Goal: Task Accomplishment & Management: Manage account settings

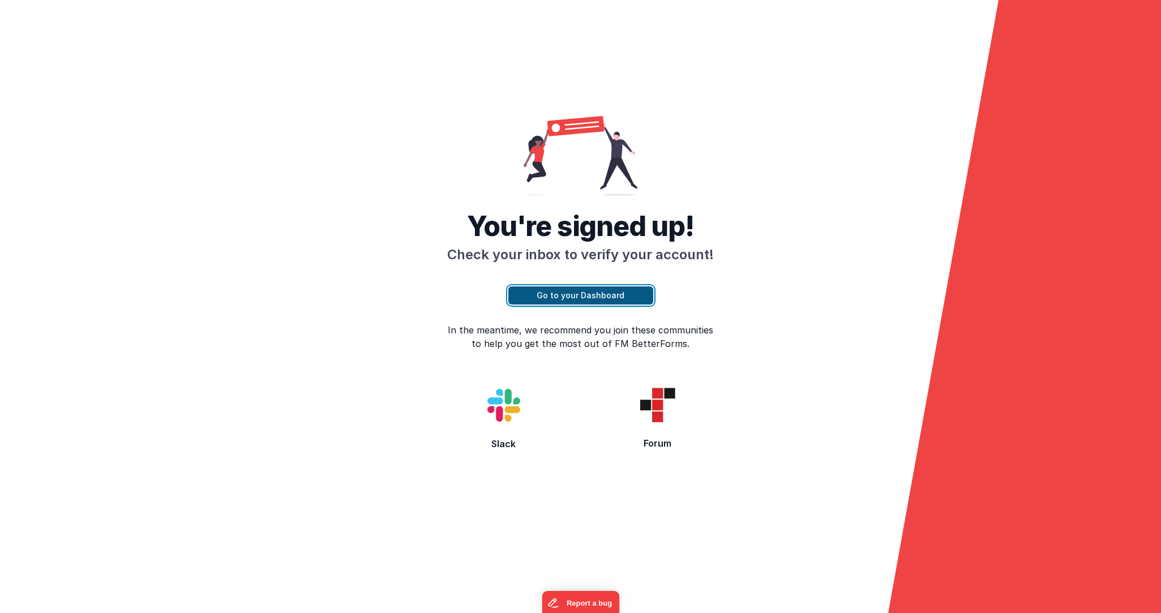
click at [555, 295] on button "Go to your Dashboard" at bounding box center [580, 295] width 145 height 18
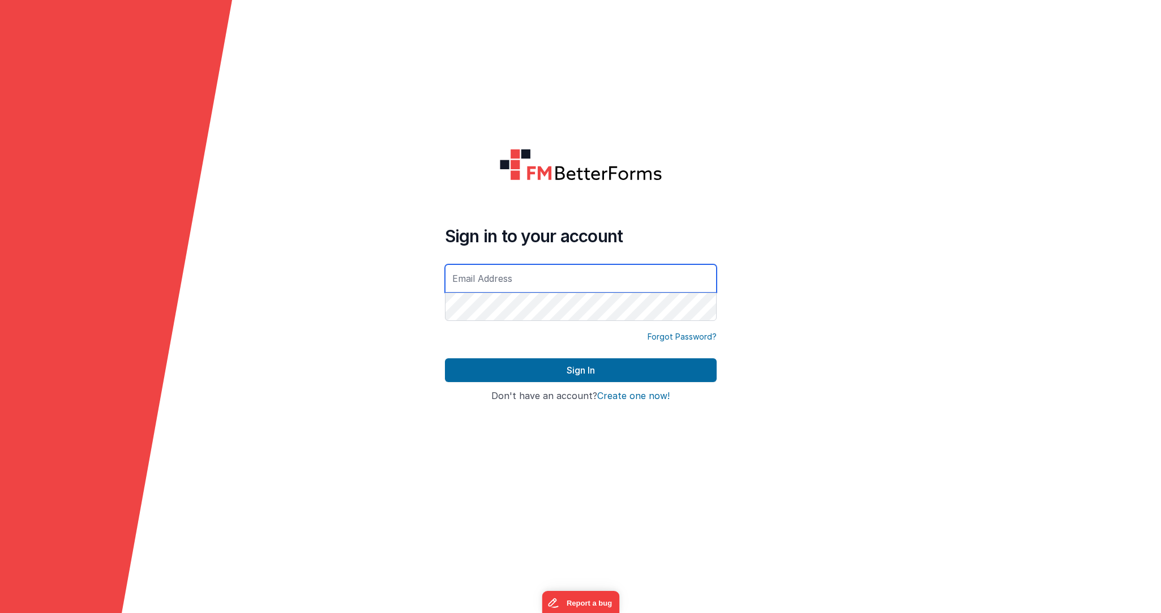
type input "[EMAIL_ADDRESS][PERSON_NAME][DOMAIN_NAME]"
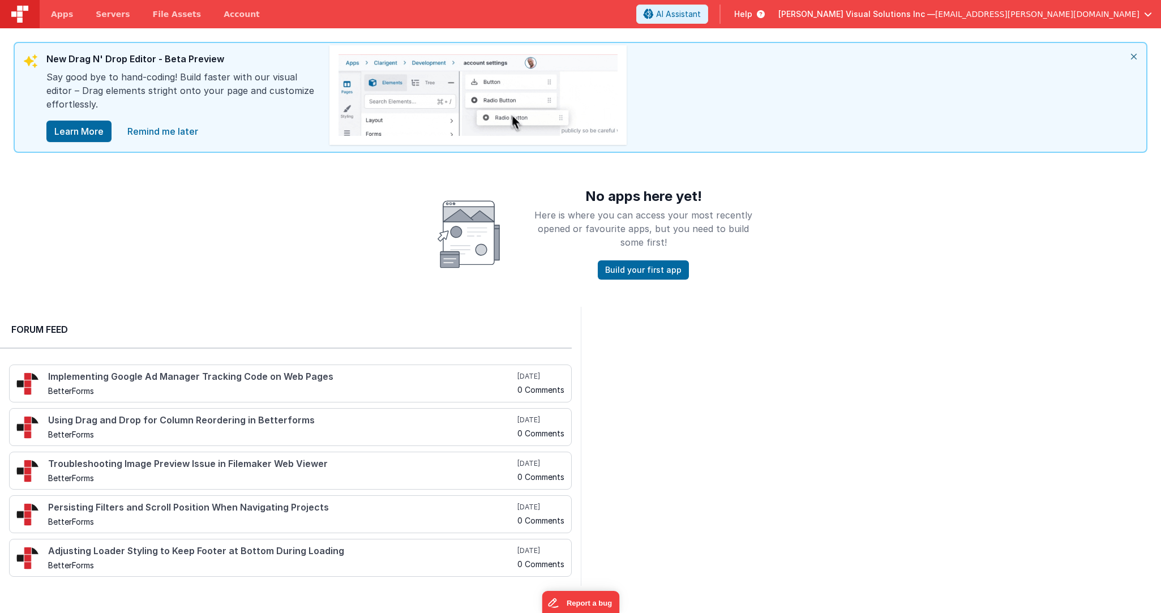
click at [1141, 12] on button "[PERSON_NAME] Visual Solutions Inc — [EMAIL_ADDRESS][PERSON_NAME][DOMAIN_NAME]" at bounding box center [965, 13] width 374 height 11
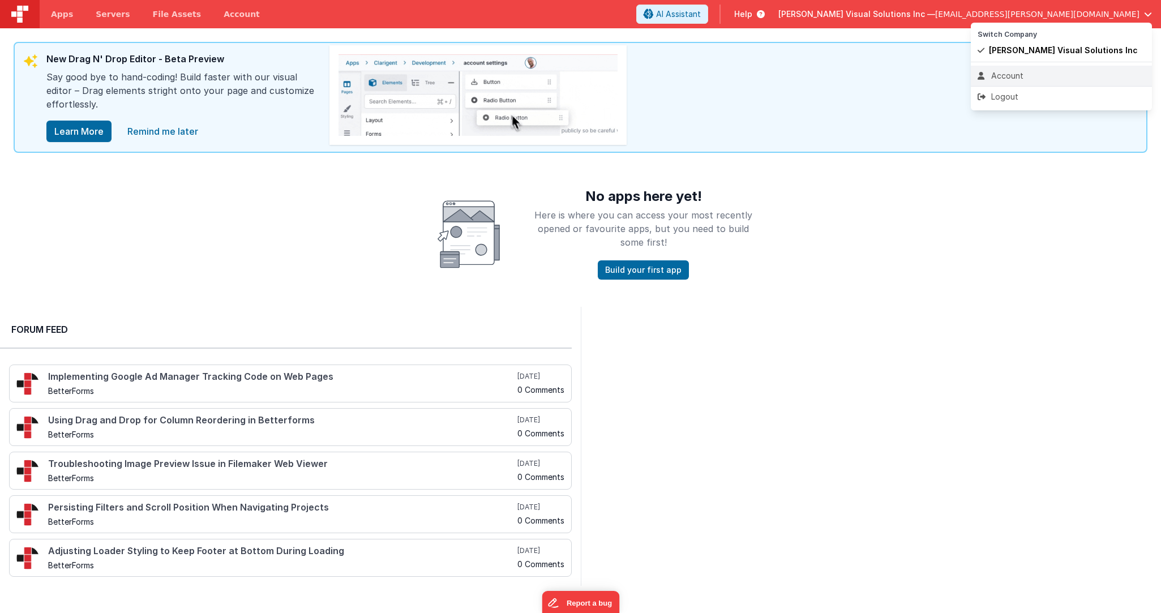
click at [1024, 76] on div "Account" at bounding box center [1061, 75] width 168 height 11
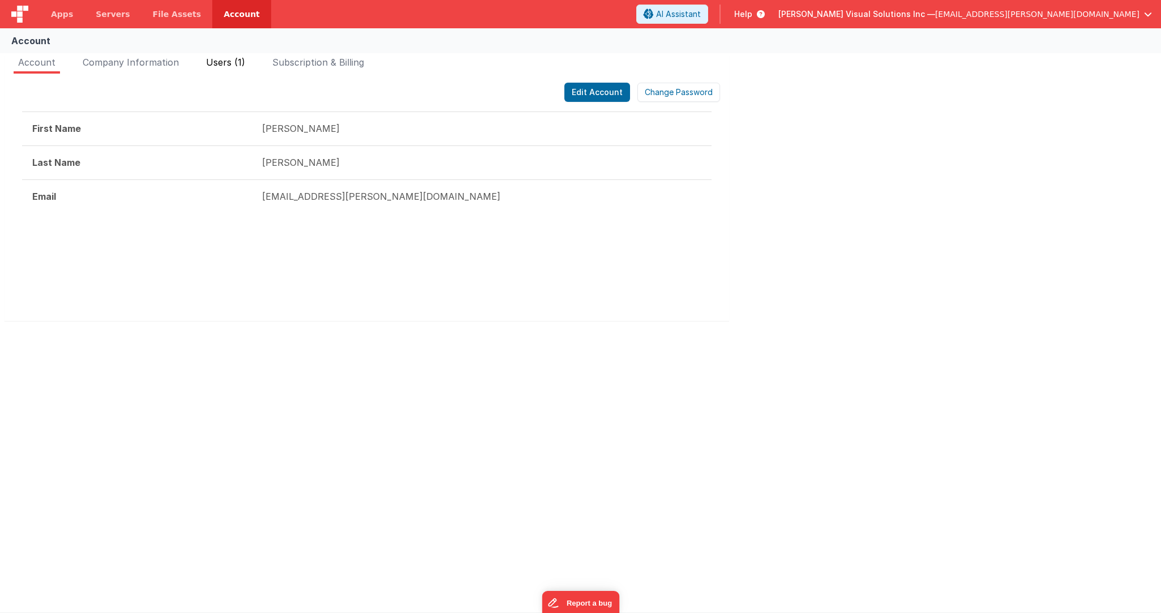
click at [231, 66] on span "Users (1)" at bounding box center [225, 62] width 39 height 11
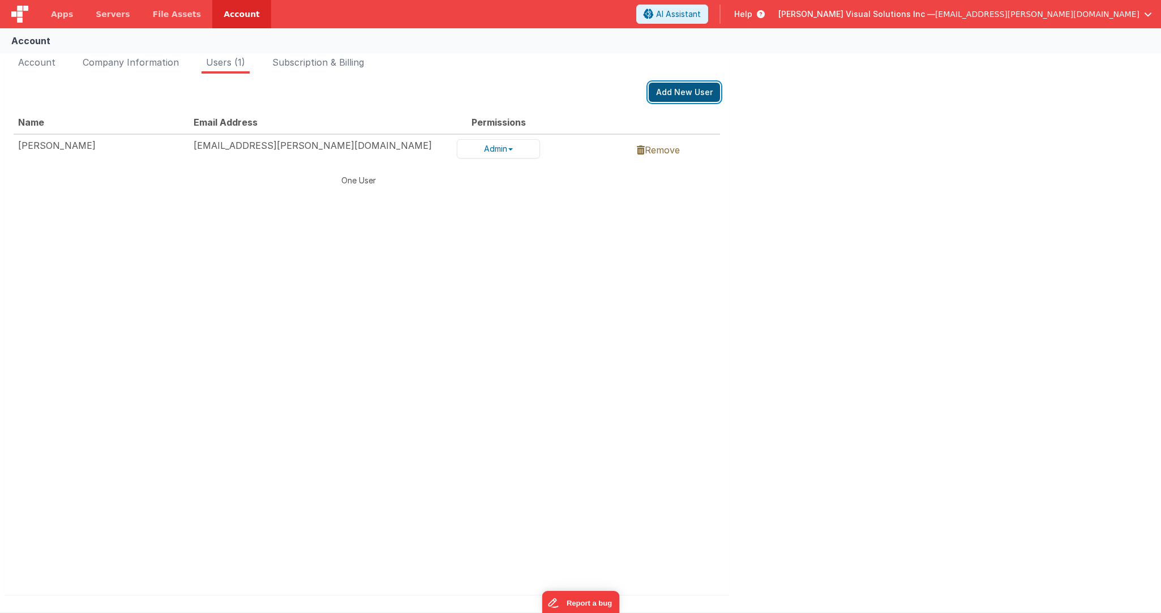
click at [680, 92] on button "Add New User" at bounding box center [684, 92] width 71 height 19
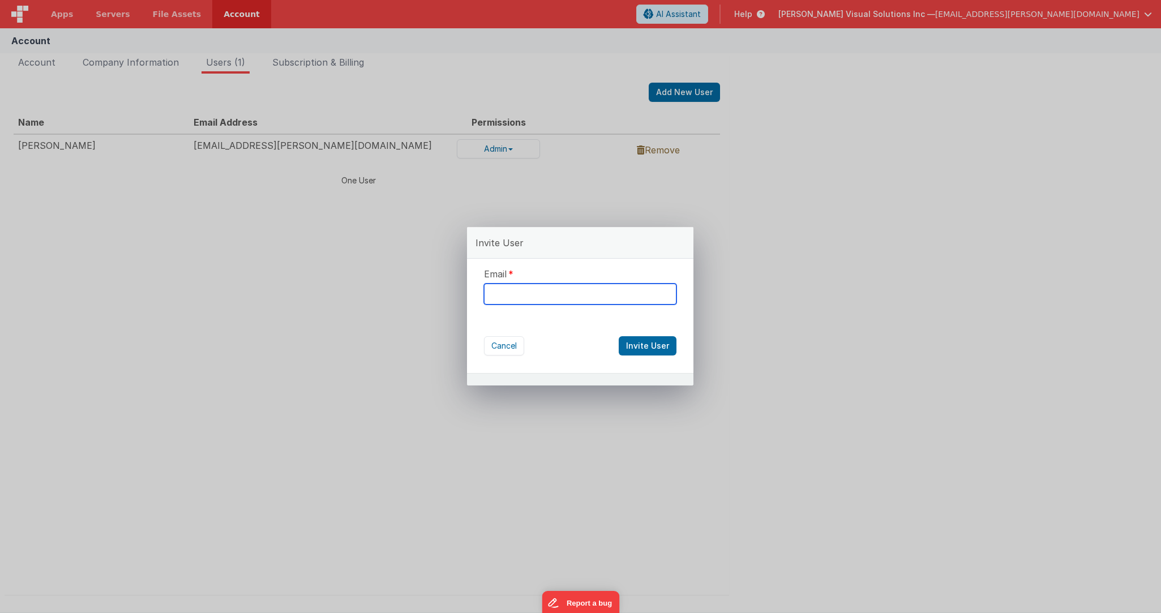
click at [513, 297] on input "text" at bounding box center [580, 294] width 192 height 21
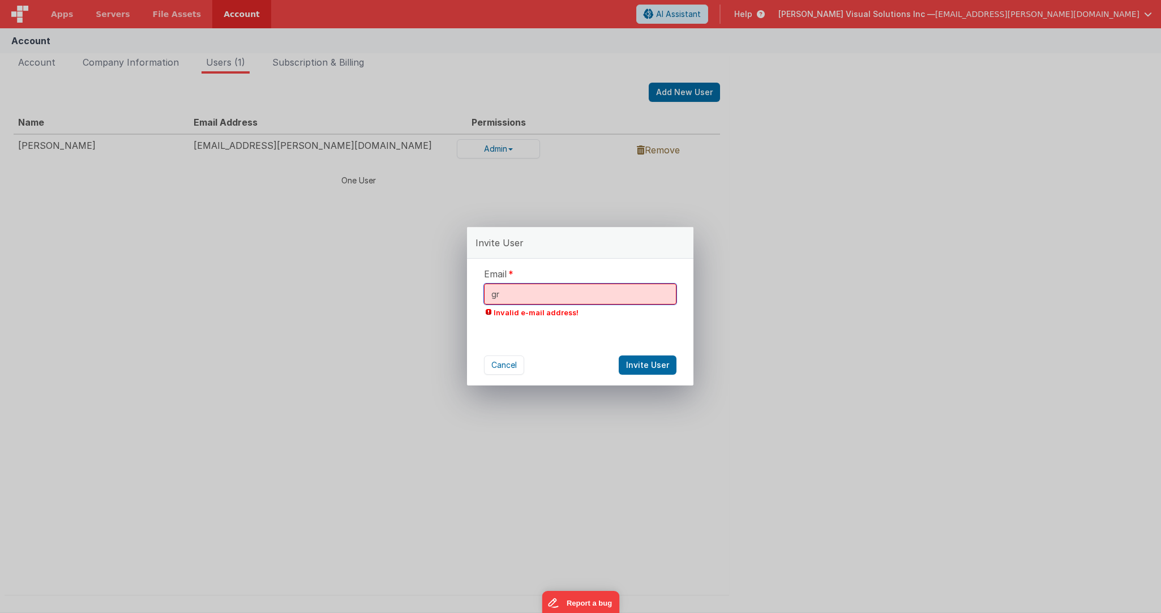
type input "g"
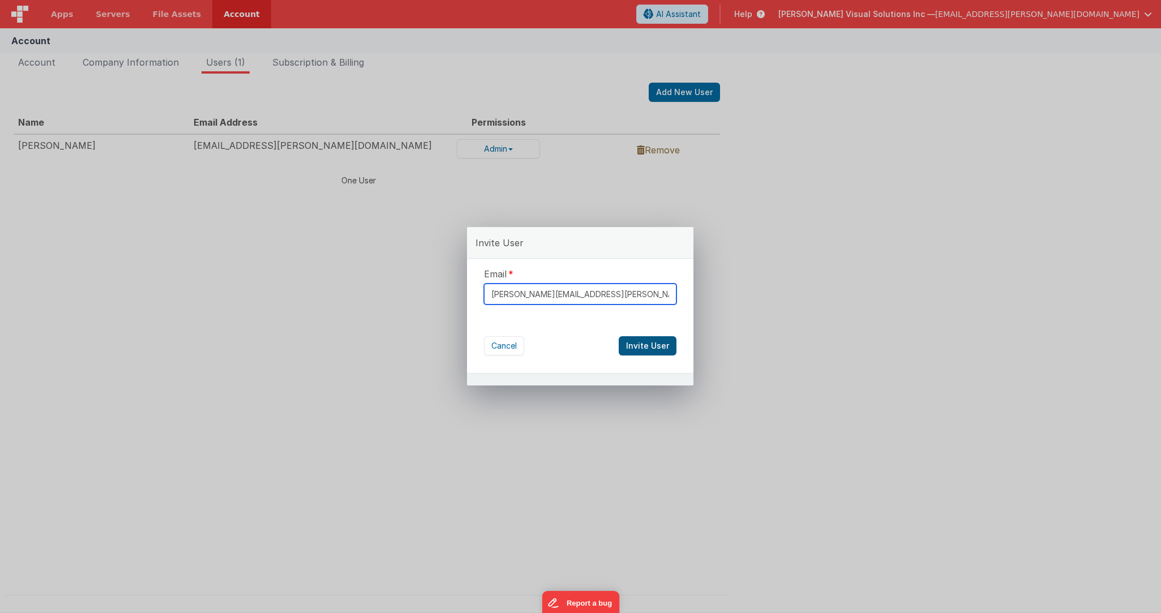
type input "[PERSON_NAME][EMAIL_ADDRESS][PERSON_NAME][DOMAIN_NAME]"
click at [659, 347] on button "Invite User" at bounding box center [648, 345] width 58 height 19
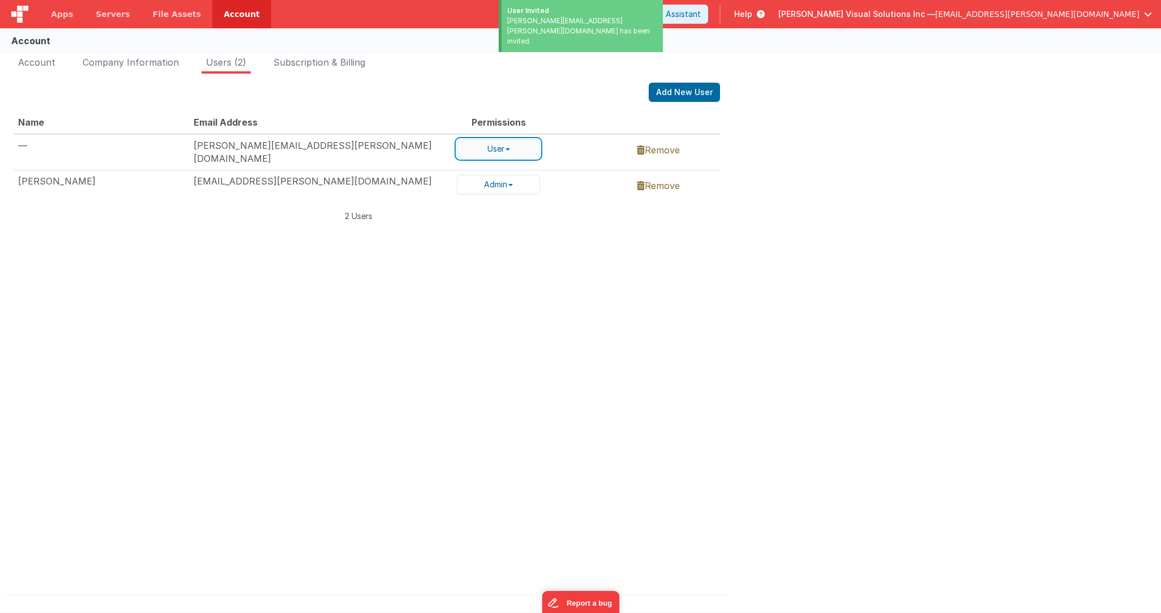
click at [514, 148] on button "User" at bounding box center [498, 148] width 83 height 19
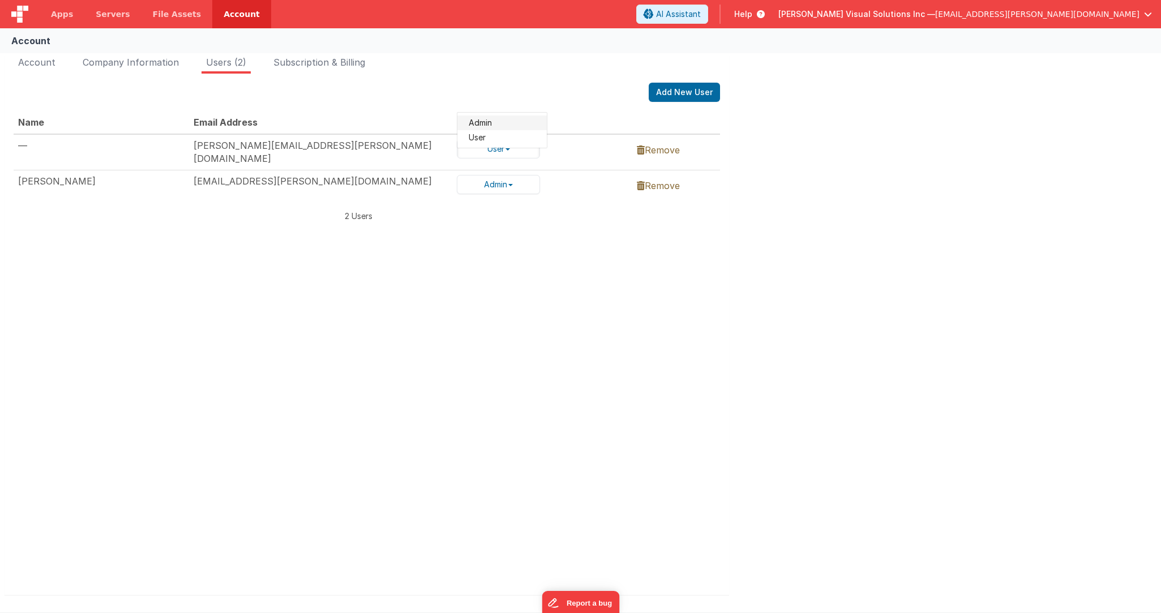
click at [485, 120] on link "Admin" at bounding box center [501, 122] width 89 height 15
click at [95, 152] on div "—" at bounding box center [101, 145] width 166 height 13
click at [108, 151] on div "—" at bounding box center [101, 145] width 166 height 13
click at [50, 180] on div "[PERSON_NAME]" at bounding box center [101, 181] width 166 height 13
click at [139, 125] on th "Name" at bounding box center [101, 122] width 175 height 23
